Goal: Information Seeking & Learning: Check status

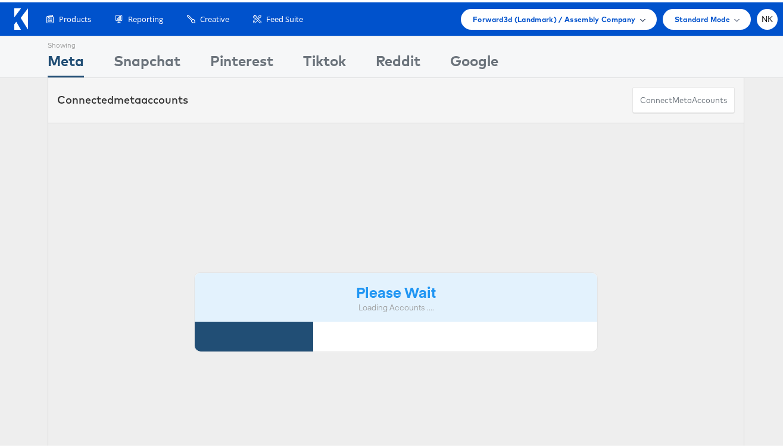
click at [607, 26] on div "Forward3d (Landmark) / Assembly Company" at bounding box center [558, 17] width 195 height 21
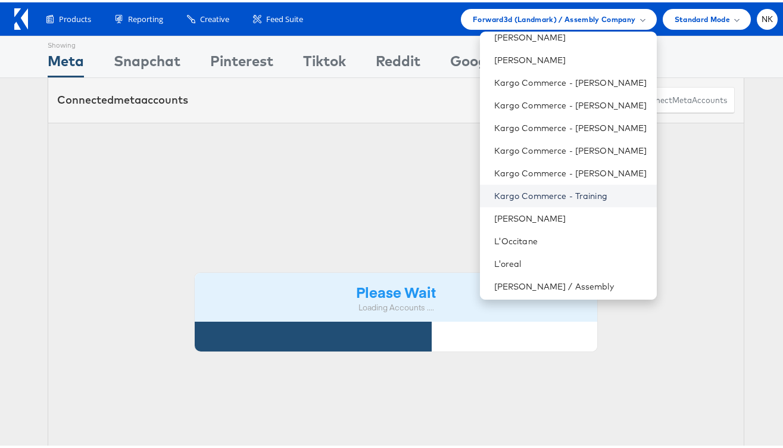
scroll to position [571, 0]
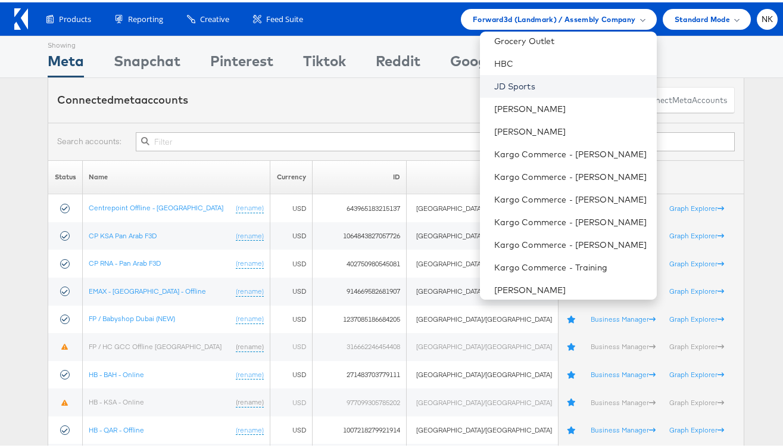
click at [528, 86] on link "JD Sports" at bounding box center [570, 84] width 153 height 12
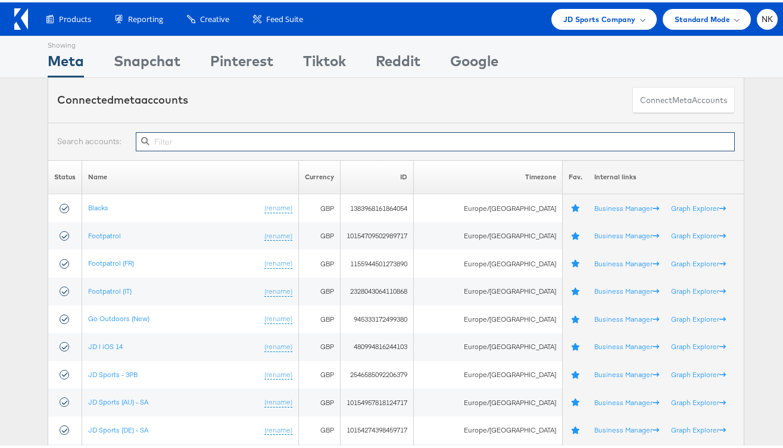
click at [424, 135] on input "text" at bounding box center [435, 139] width 599 height 19
paste input "1415542181879361"
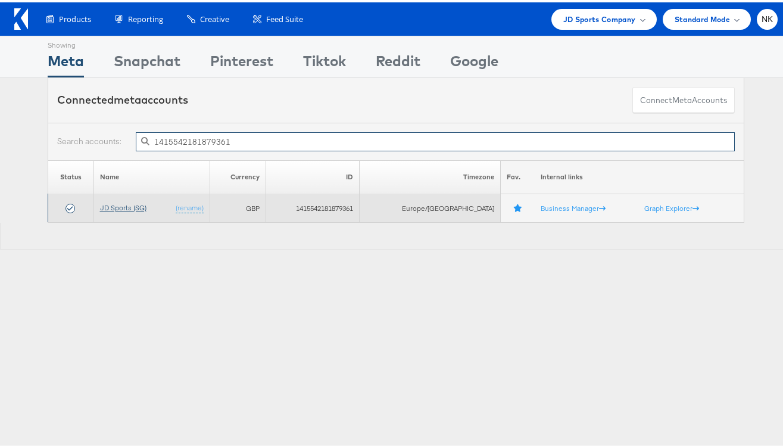
type input "1415542181879361"
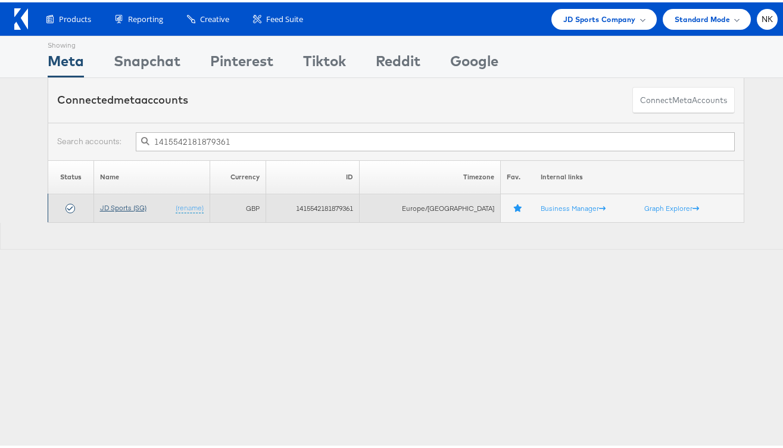
click at [122, 202] on link "JD Sports (SG)" at bounding box center [123, 205] width 46 height 9
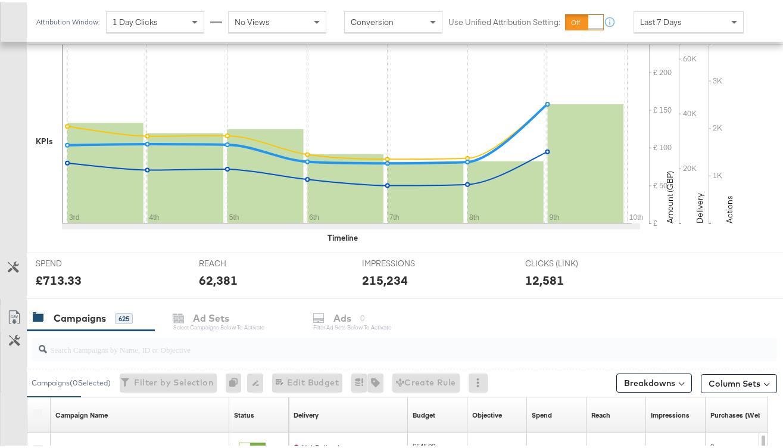
scroll to position [326, 0]
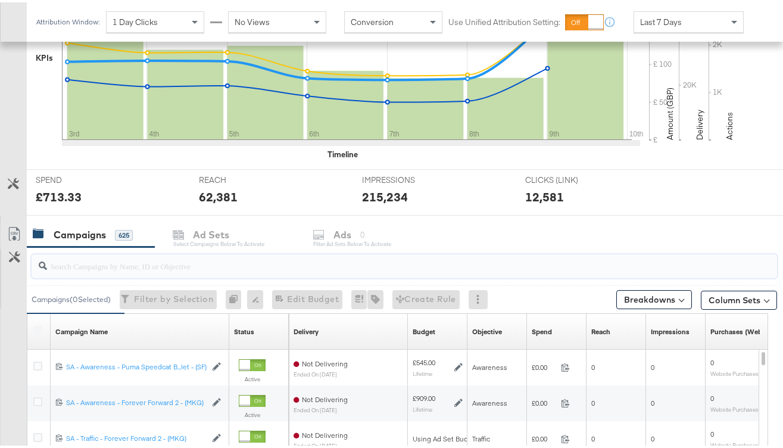
click at [98, 269] on input "search" at bounding box center [379, 258] width 665 height 23
paste input "120219775309050292"
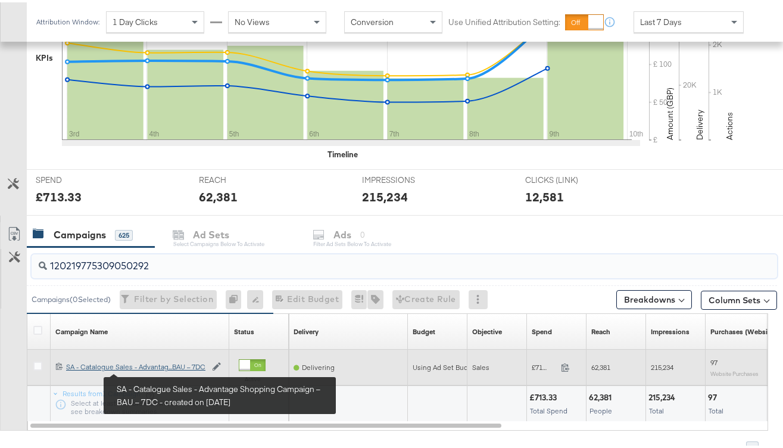
type input "120219775309050292"
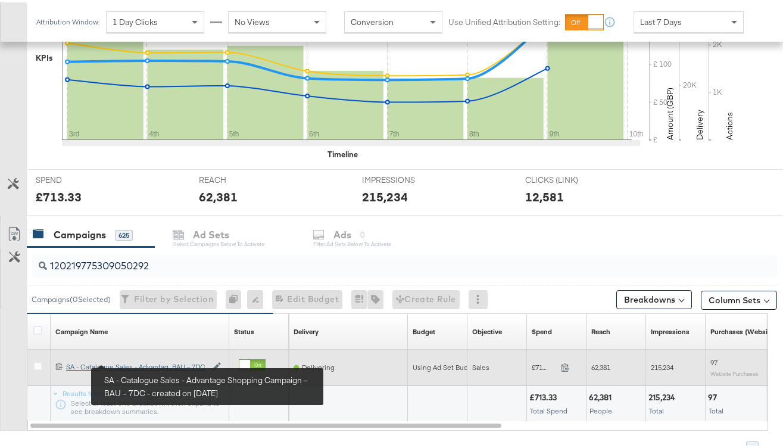
click at [148, 369] on div "SA - Catalogue Sales - Advantage Shopping Campaign – BAU – 7DC SA - Catalogue S…" at bounding box center [136, 365] width 140 height 10
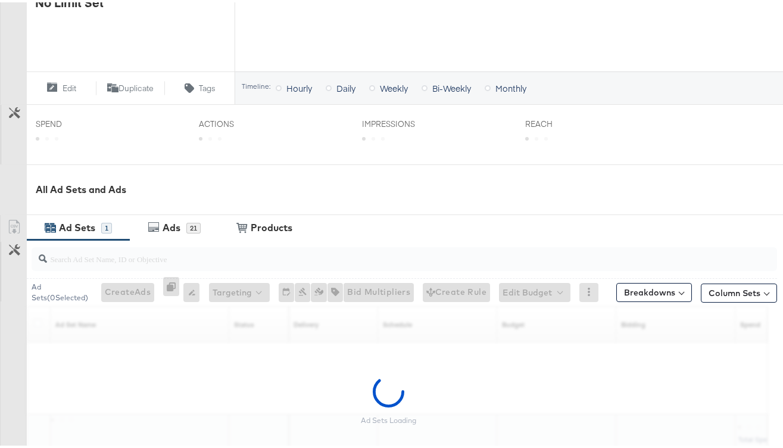
scroll to position [435, 0]
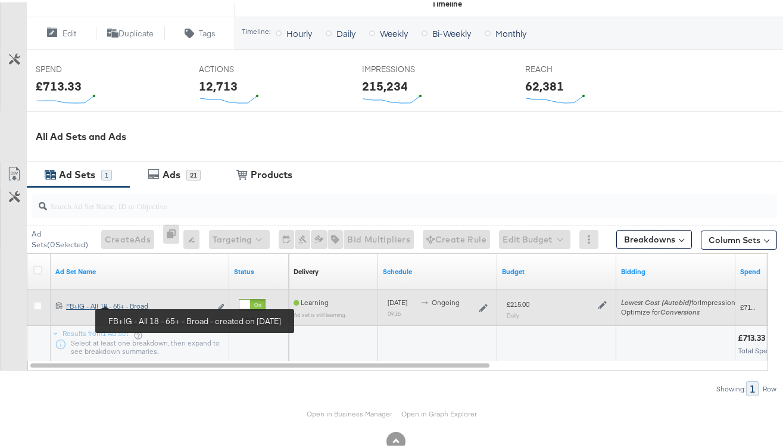
click at [79, 303] on div "FB+IG - All 18 - 65+ - Broad FB+IG - All 18 - 65+ - Broad" at bounding box center [138, 304] width 145 height 10
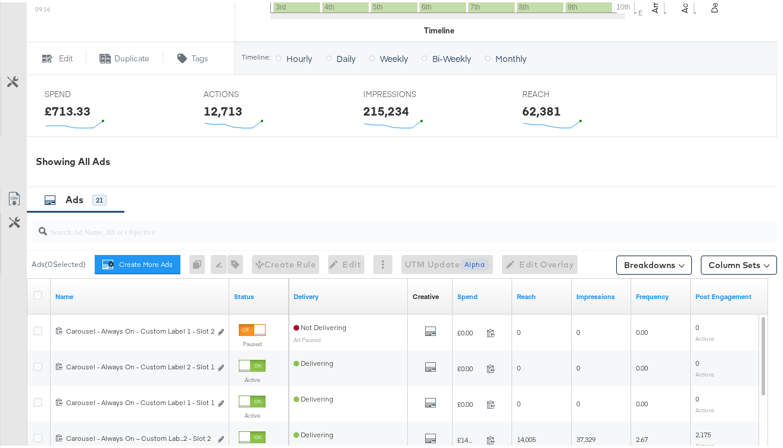
scroll to position [720, 0]
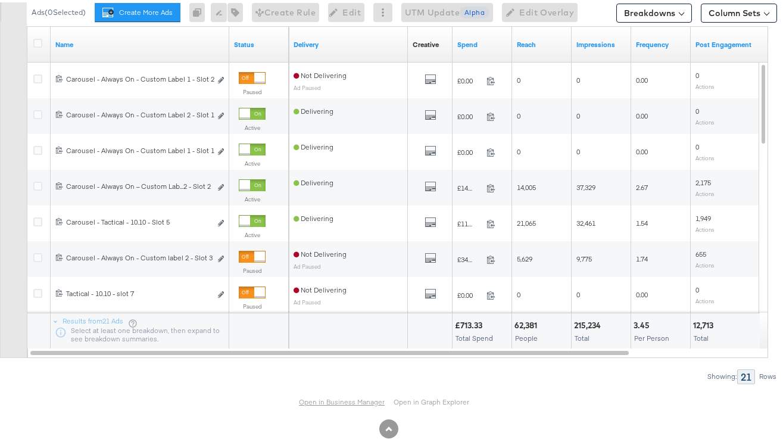
click at [318, 401] on link "Open in Business Manager" at bounding box center [342, 400] width 86 height 10
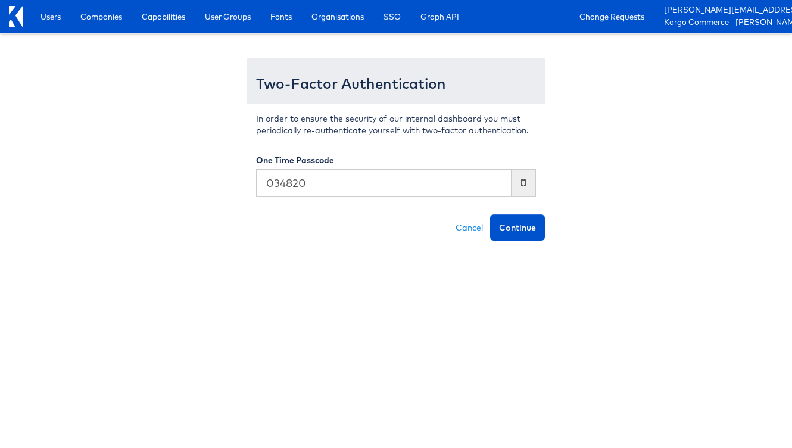
type input "034820"
click at [490, 214] on button "Continue" at bounding box center [517, 227] width 55 height 26
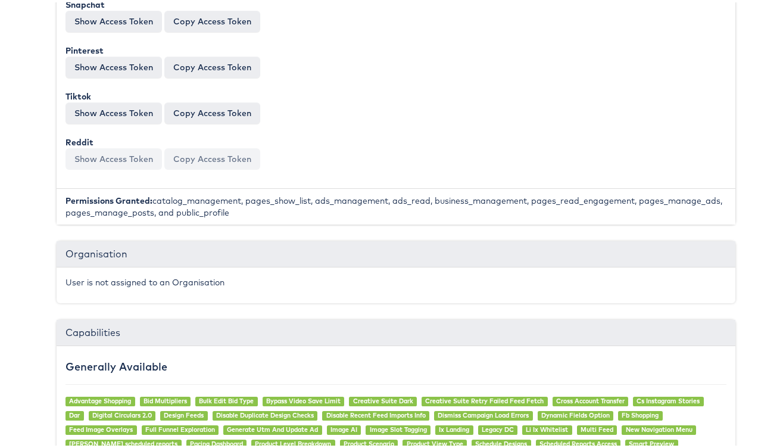
scroll to position [419, 0]
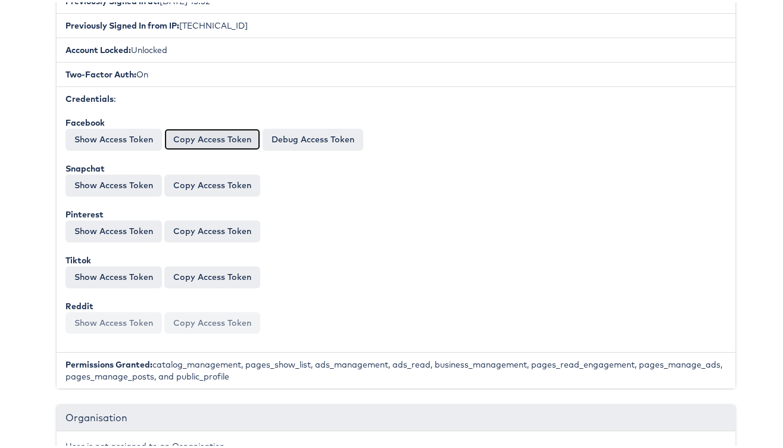
click at [198, 138] on button "Copy Access Token" at bounding box center [212, 136] width 96 height 21
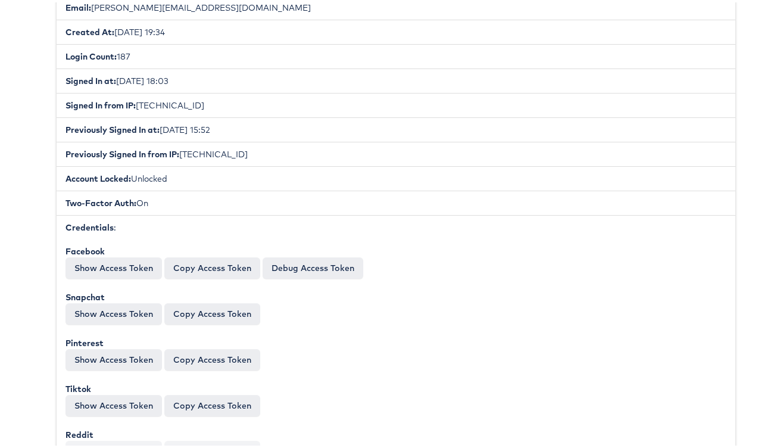
scroll to position [372, 0]
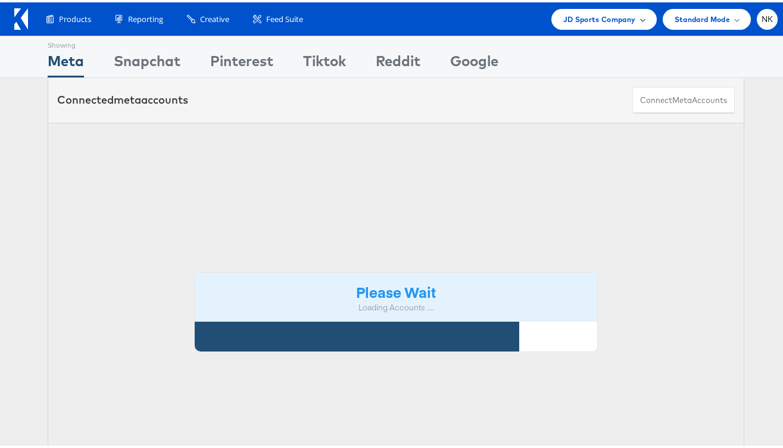
click at [570, 19] on span "JD Sports Company" at bounding box center [599, 17] width 73 height 13
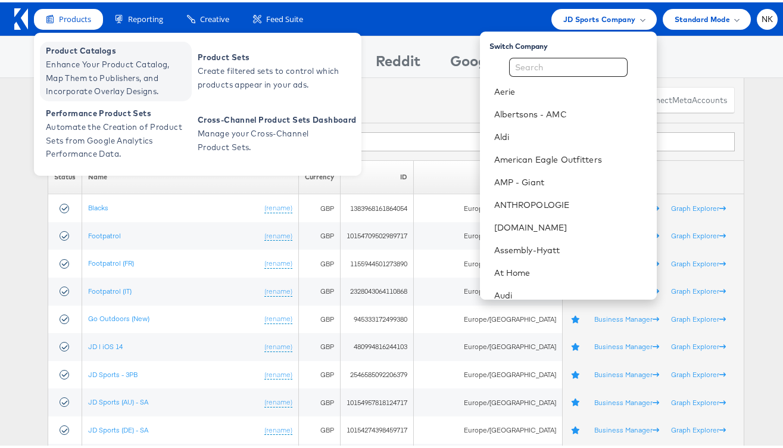
click at [71, 59] on span "Enhance Your Product Catalog, Map Them to Publishers, and Incorporate Overlay D…" at bounding box center [117, 75] width 143 height 41
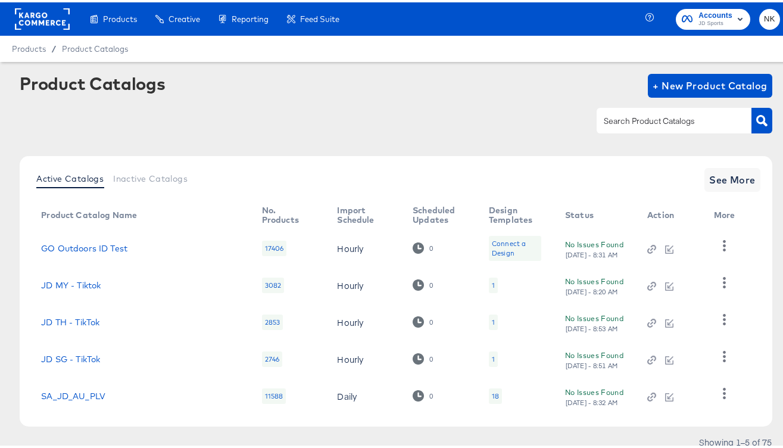
click at [649, 121] on input "text" at bounding box center [665, 119] width 127 height 14
type input "StitcherAds_JD"
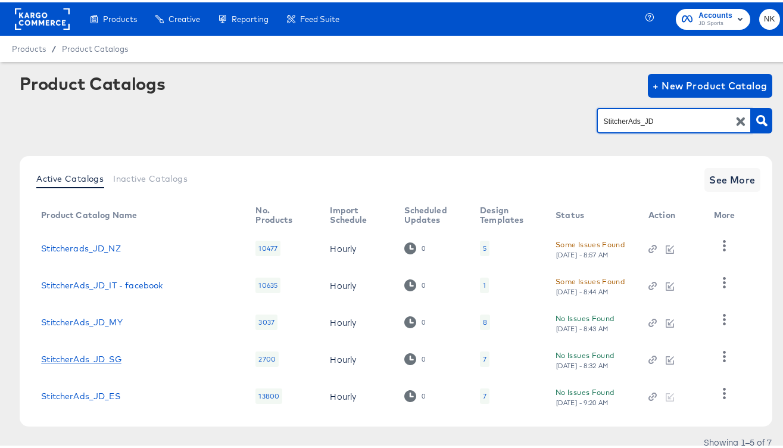
click at [86, 353] on link "StitcherAds_JD_SG" at bounding box center [81, 357] width 80 height 10
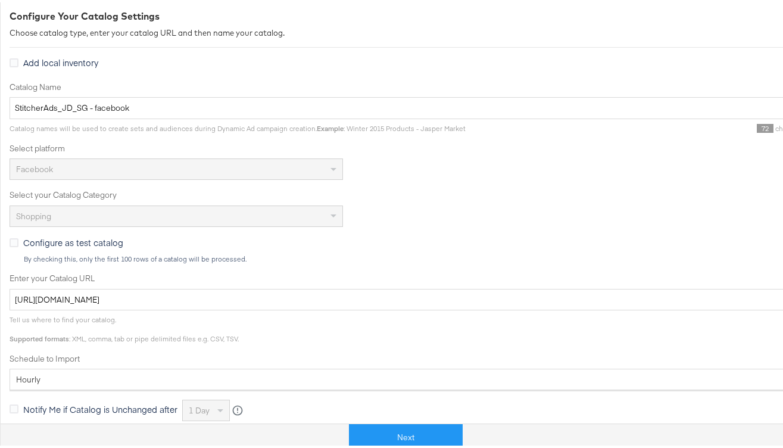
scroll to position [282, 0]
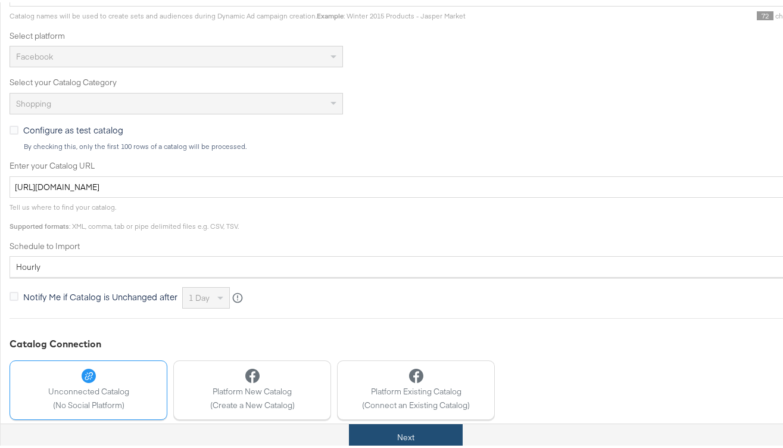
click at [396, 432] on button "Next" at bounding box center [406, 435] width 114 height 27
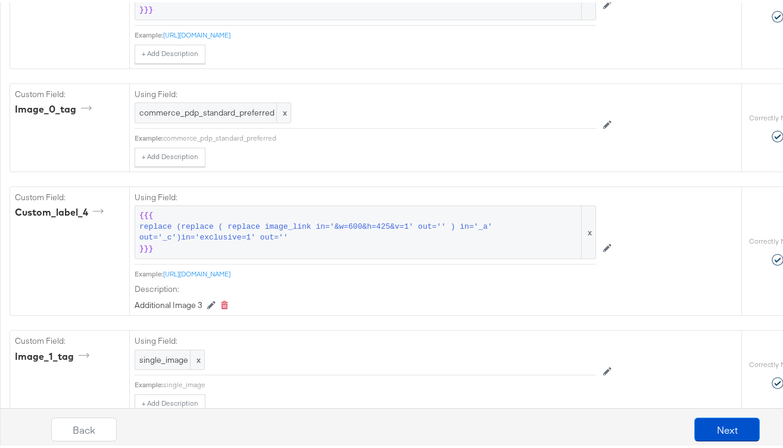
scroll to position [1798, 0]
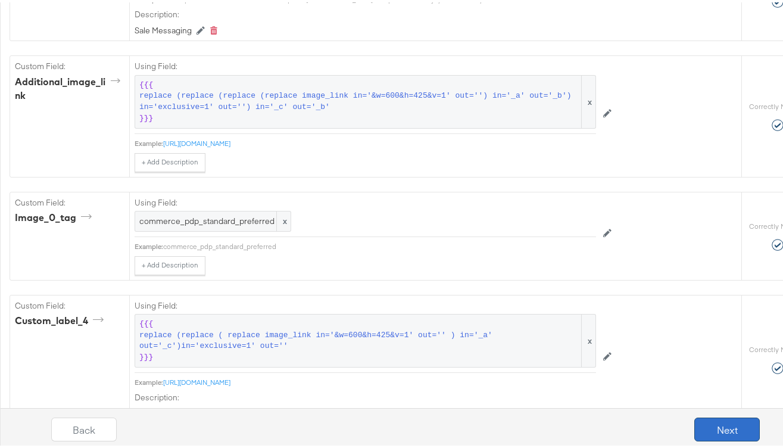
click at [731, 431] on button "Next" at bounding box center [727, 427] width 66 height 24
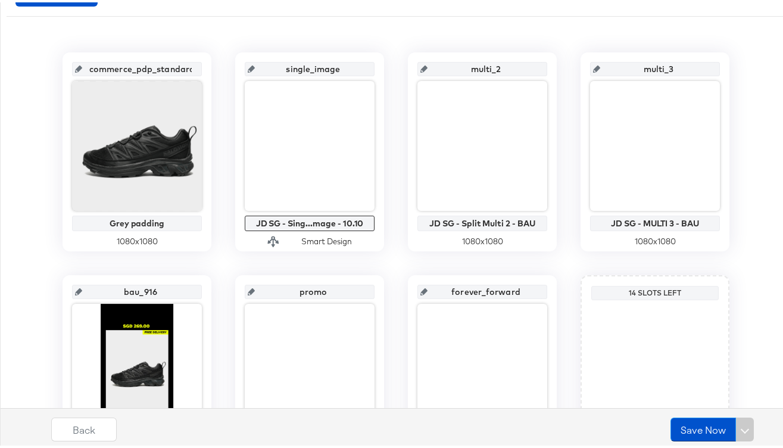
scroll to position [208, 0]
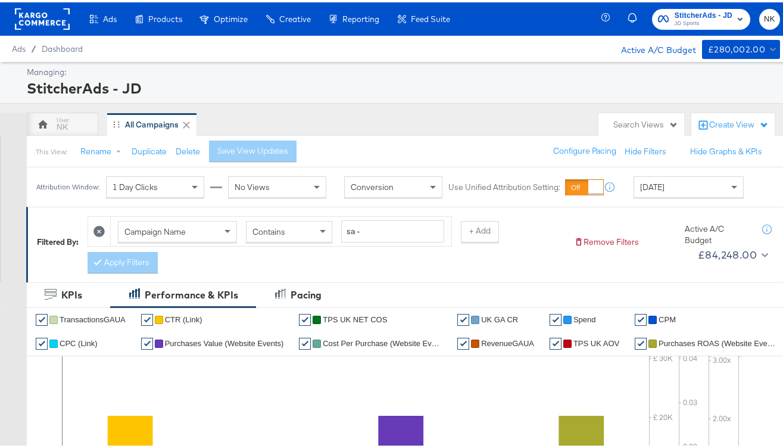
click at [417, 253] on div "Campaign Name Contains sa - + Add Apply Filters" at bounding box center [326, 239] width 477 height 63
click at [466, 236] on button "+ Add" at bounding box center [480, 229] width 38 height 21
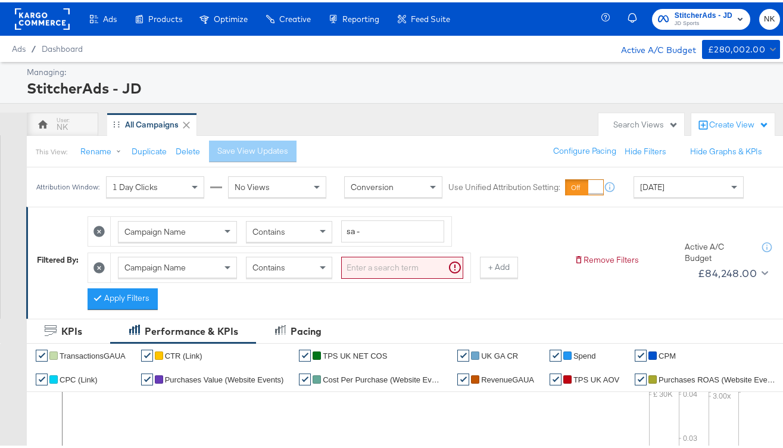
click at [186, 268] on span "Campaign Name" at bounding box center [154, 265] width 61 height 11
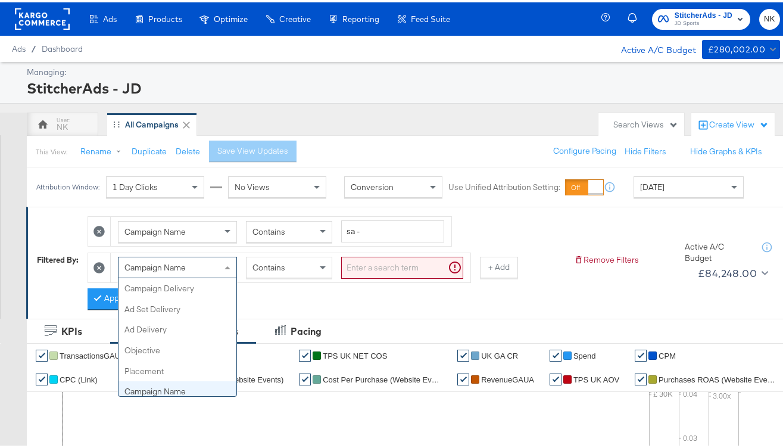
scroll to position [103, 0]
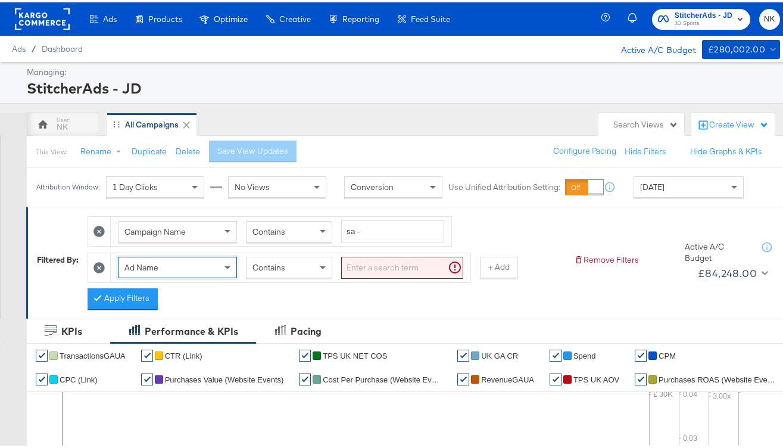
click at [396, 258] on input "search" at bounding box center [402, 265] width 122 height 22
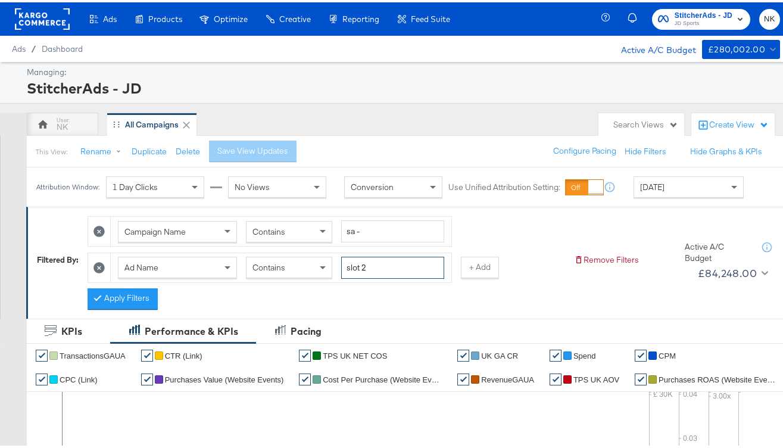
type input "slot 2"
click at [410, 303] on div "Campaign Name Contains sa - Ad Name Contains slot 2 + Add Apply Filters" at bounding box center [326, 257] width 477 height 99
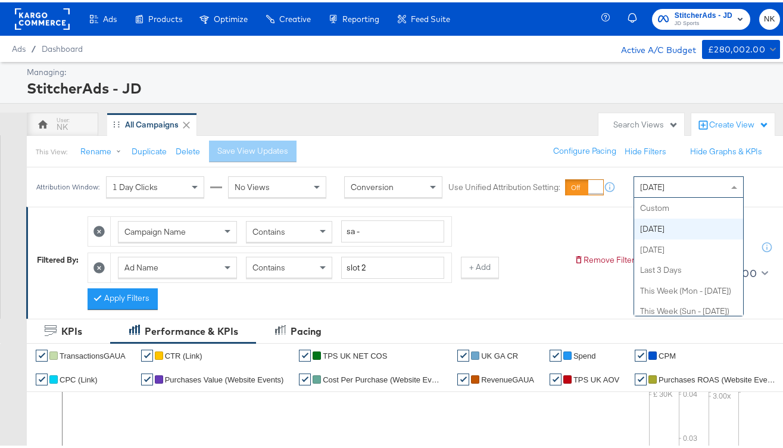
click at [680, 177] on div "[DATE]" at bounding box center [688, 185] width 109 height 20
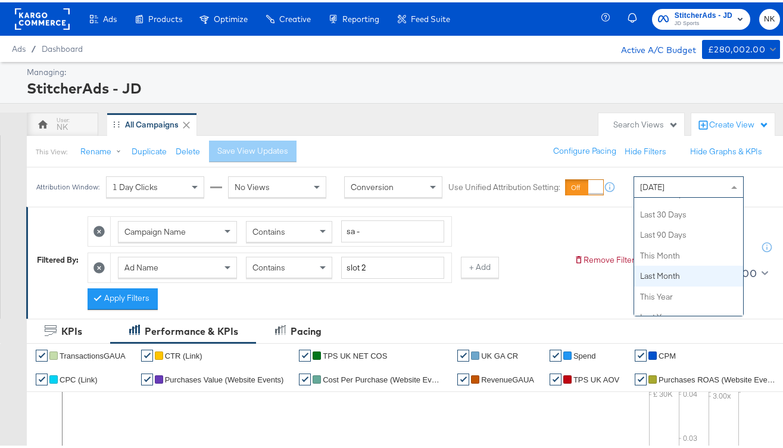
scroll to position [232, 0]
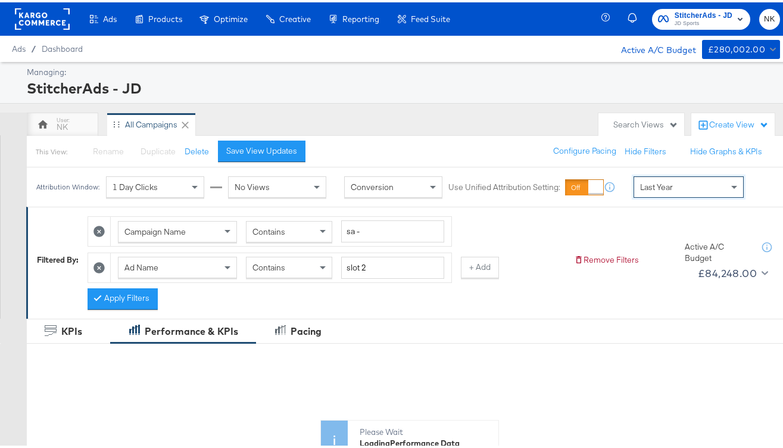
click at [525, 227] on div "Campaign Name Contains sa - Ad Name Contains slot 2 + Add Apply Filters" at bounding box center [326, 257] width 477 height 99
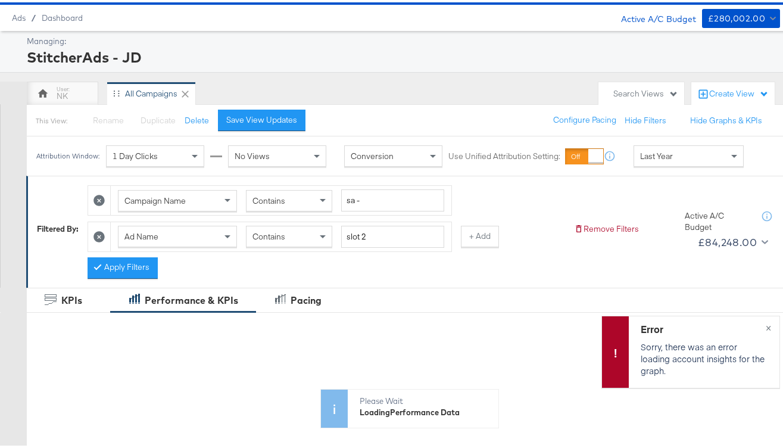
scroll to position [26, 0]
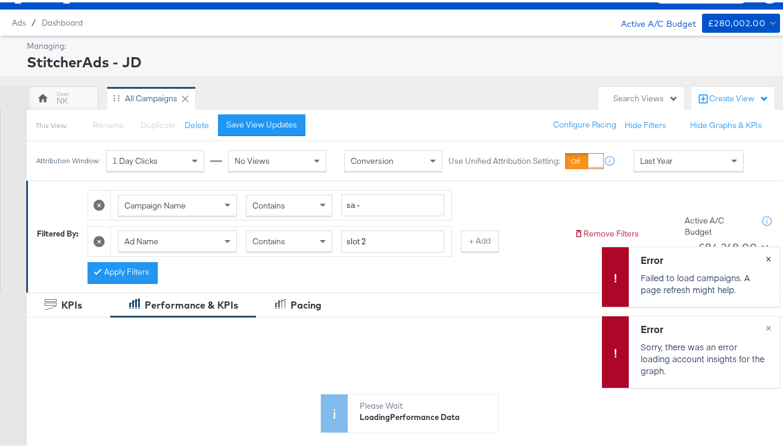
click at [766, 255] on span "×" at bounding box center [768, 255] width 5 height 14
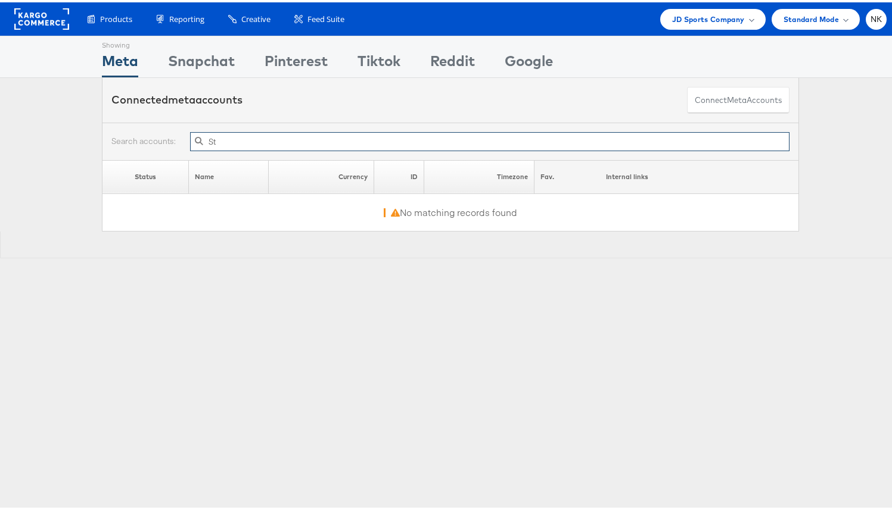
type input "S"
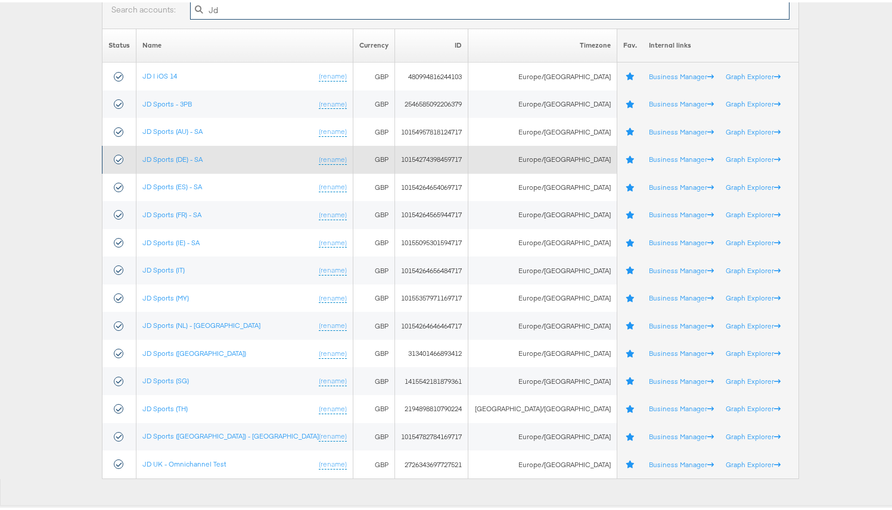
scroll to position [133, 0]
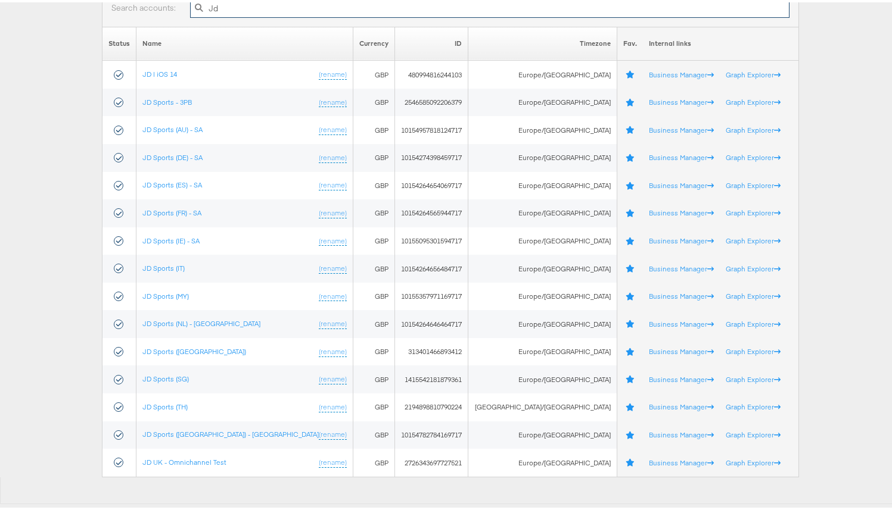
click at [393, 10] on input "Jd" at bounding box center [489, 5] width 599 height 19
paste input "0154782784169717/dashboard/campaigns?viewId=2272d202-37e8-4c71-9f71-910a1e7a10a9"
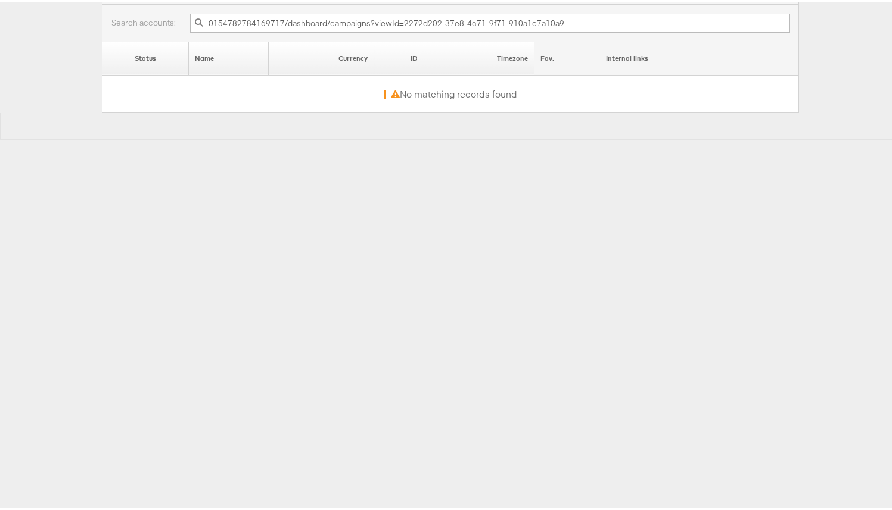
click at [202, 18] on span at bounding box center [199, 20] width 21 height 15
click at [204, 20] on span at bounding box center [199, 20] width 21 height 15
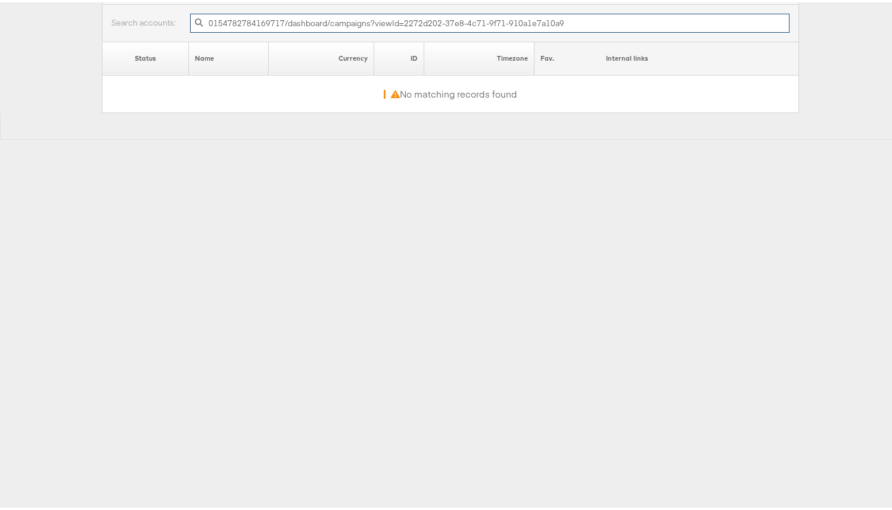
click at [207, 23] on input "0154782784169717/dashboard/campaigns?viewId=2272d202-37e8-4c71-9f71-910a1e7a10a9" at bounding box center [489, 20] width 599 height 19
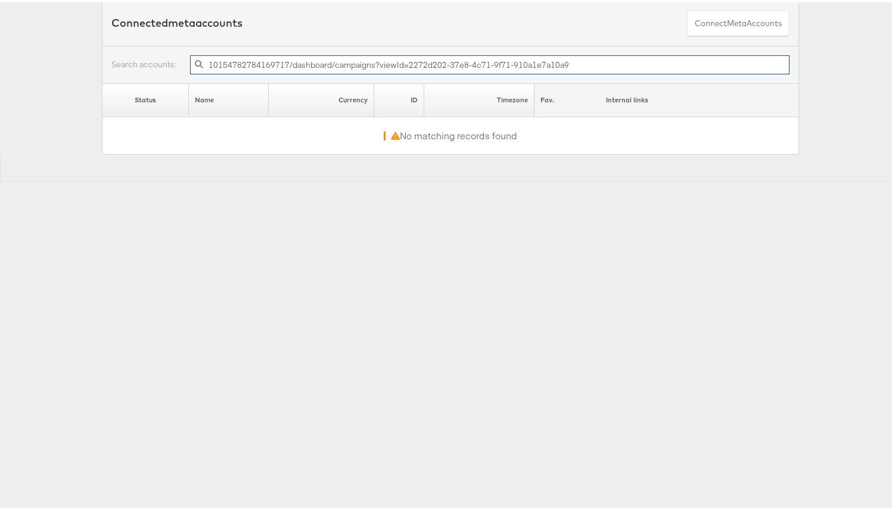
scroll to position [0, 0]
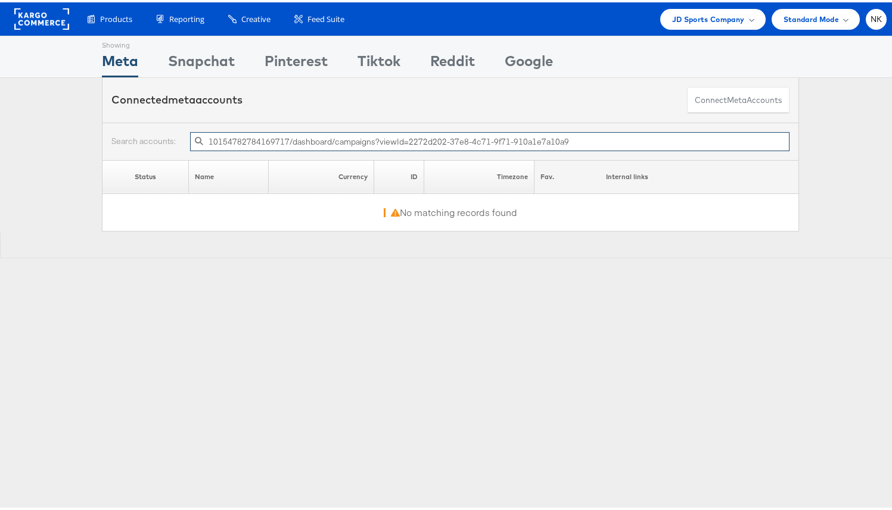
drag, startPoint x: 599, startPoint y: 20, endPoint x: 282, endPoint y: 144, distance: 339.7
click at [282, 144] on input "10154782784169717/dashboard/campaigns?viewId=2272d202-37e8-4c71-9f71-910a1e7a10…" at bounding box center [489, 139] width 599 height 19
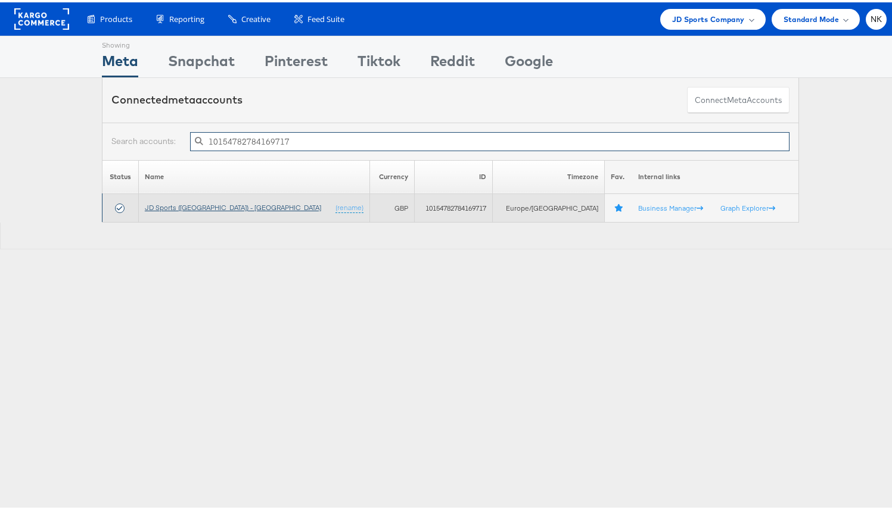
type input "10154782784169717"
click at [188, 207] on link "JD Sports (UK) - SA" at bounding box center [233, 205] width 176 height 9
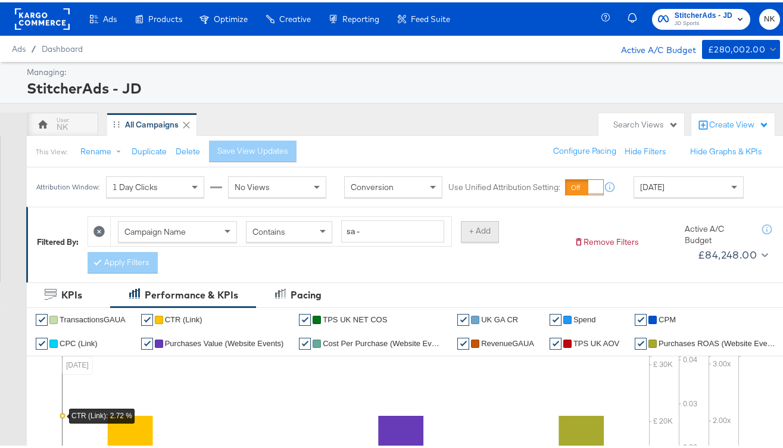
click at [480, 231] on button "+ Add" at bounding box center [480, 229] width 38 height 21
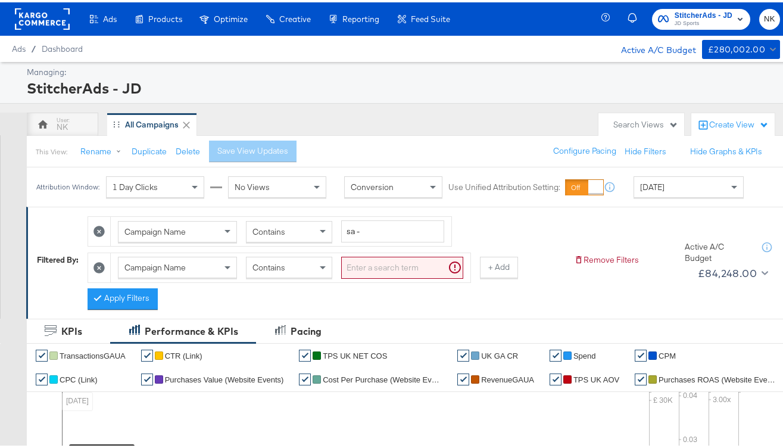
click at [208, 266] on div "Campaign Name" at bounding box center [178, 265] width 118 height 20
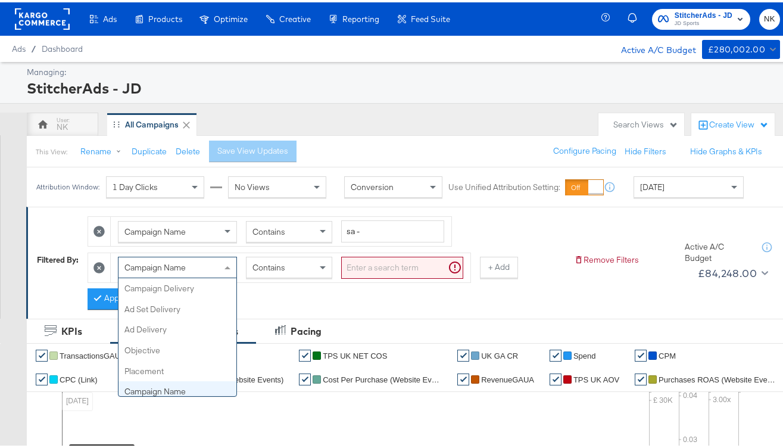
scroll to position [103, 0]
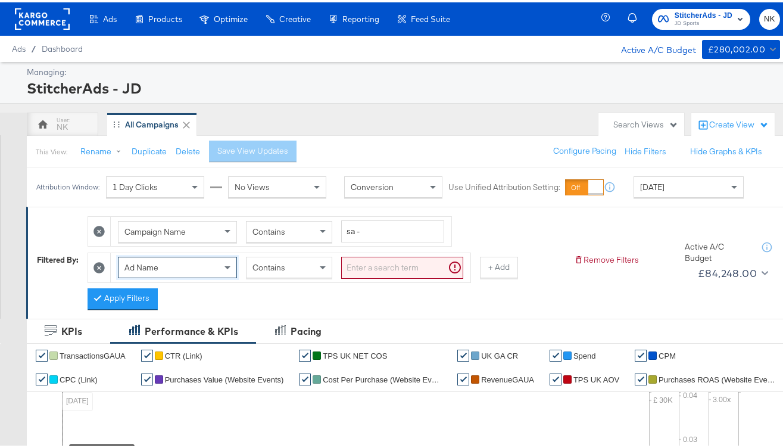
click at [382, 262] on input "search" at bounding box center [402, 265] width 122 height 22
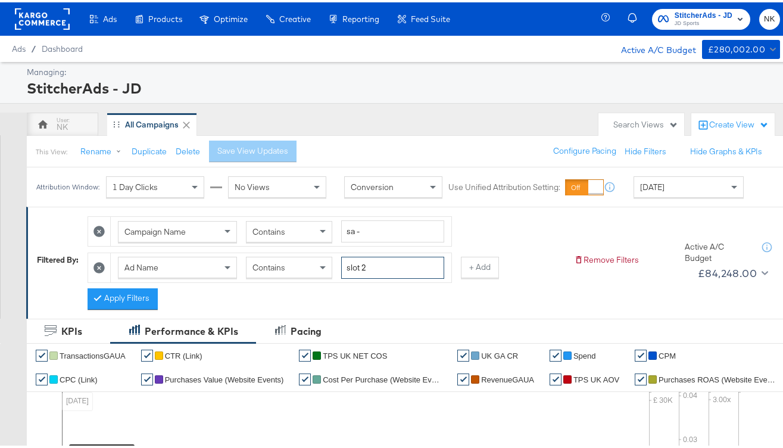
type input "slot 2"
click at [478, 230] on div "Campaign Name Contains sa - Ad Name Contains slot 2 + Add Apply Filters" at bounding box center [326, 257] width 477 height 99
click at [146, 302] on button "Apply Filters" at bounding box center [123, 296] width 70 height 21
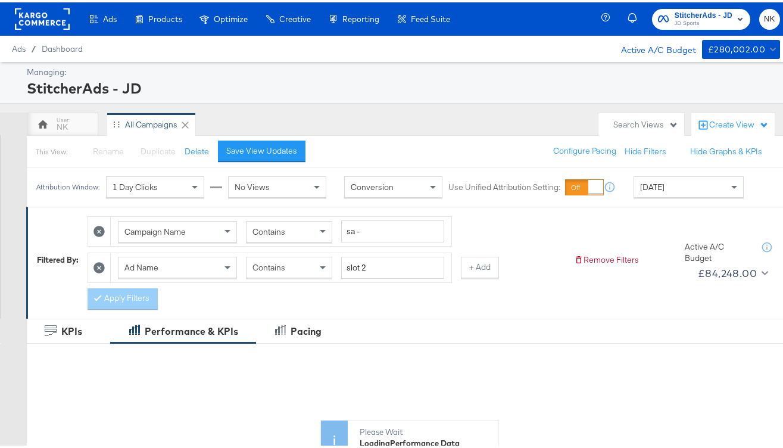
scroll to position [17, 0]
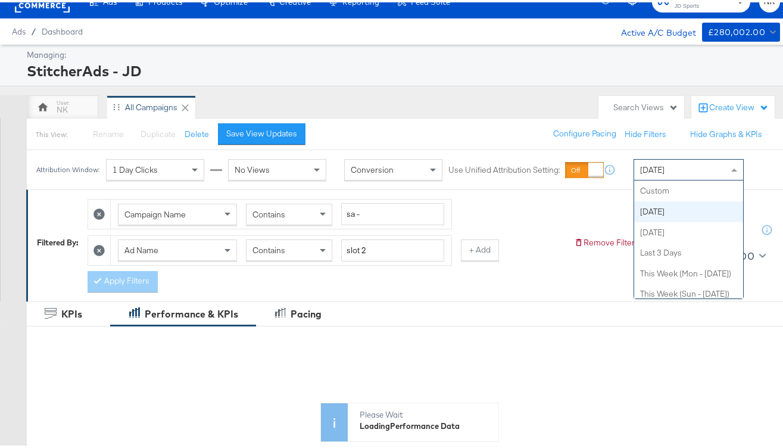
click at [646, 166] on span "[DATE]" at bounding box center [652, 167] width 24 height 11
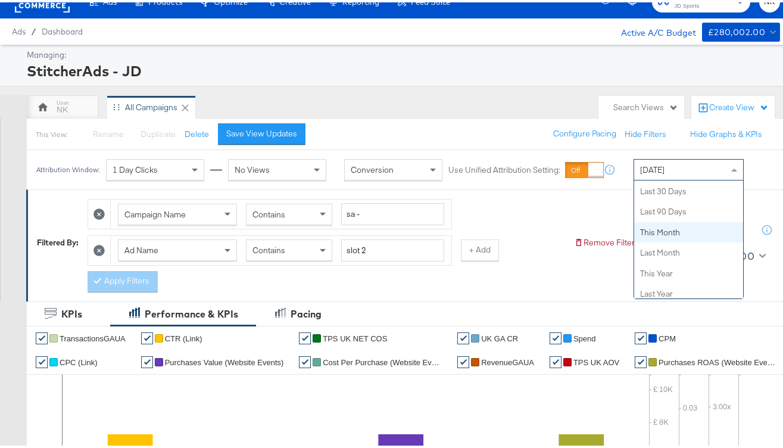
scroll to position [232, 0]
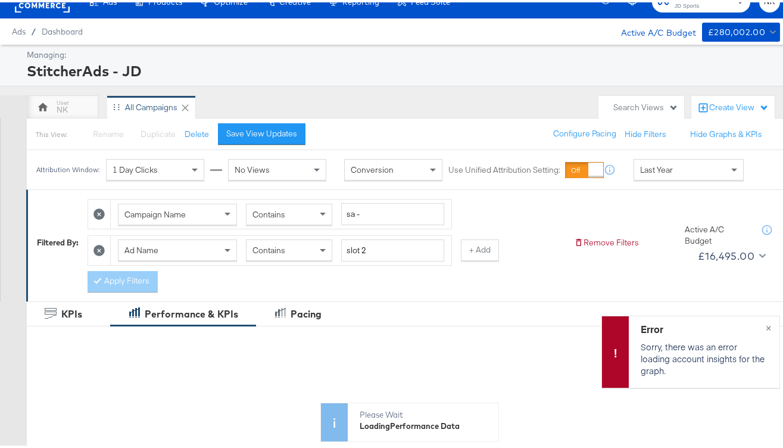
click at [252, 275] on div "Campaign Name Contains sa - Ad Name Contains slot 2 + Add Apply Filters" at bounding box center [326, 240] width 477 height 99
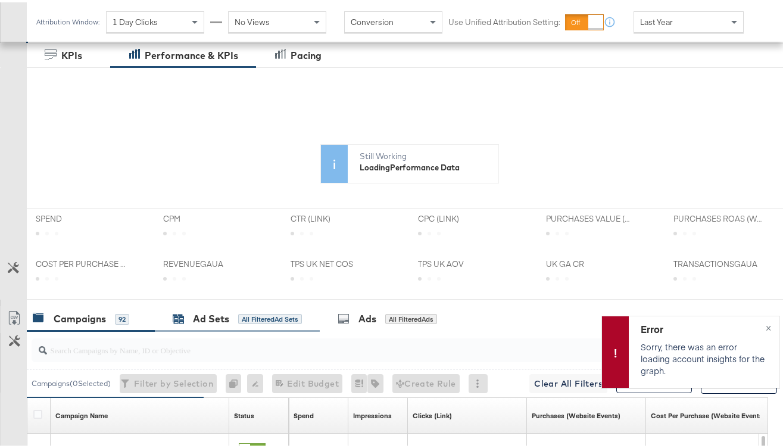
click at [206, 322] on div "Ad Sets" at bounding box center [211, 317] width 36 height 14
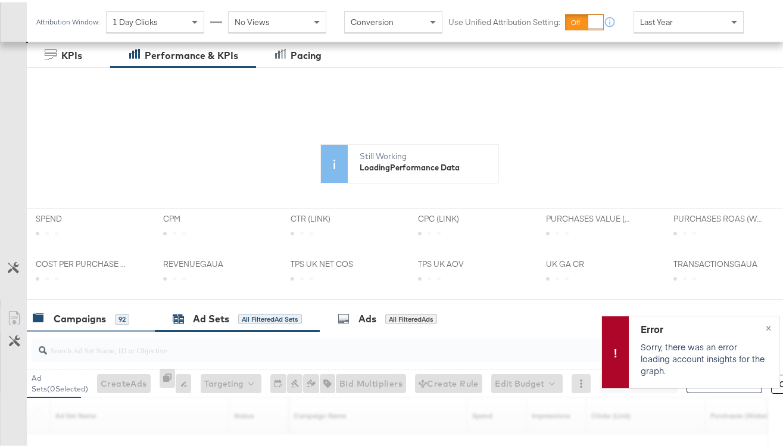
click at [82, 325] on div "Campaigns 92" at bounding box center [91, 317] width 128 height 26
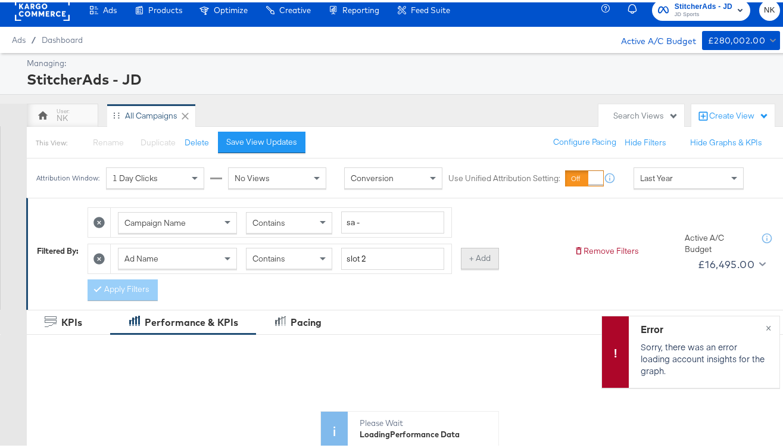
scroll to position [0, 0]
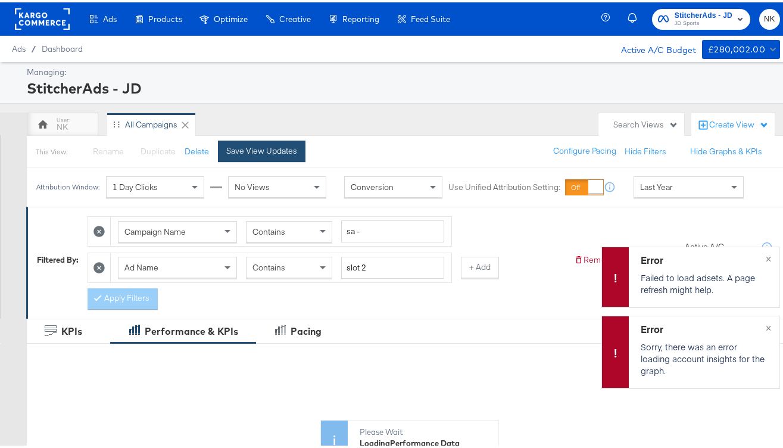
click at [278, 144] on div "Save View Updates" at bounding box center [261, 148] width 71 height 11
